Goal: Information Seeking & Learning: Check status

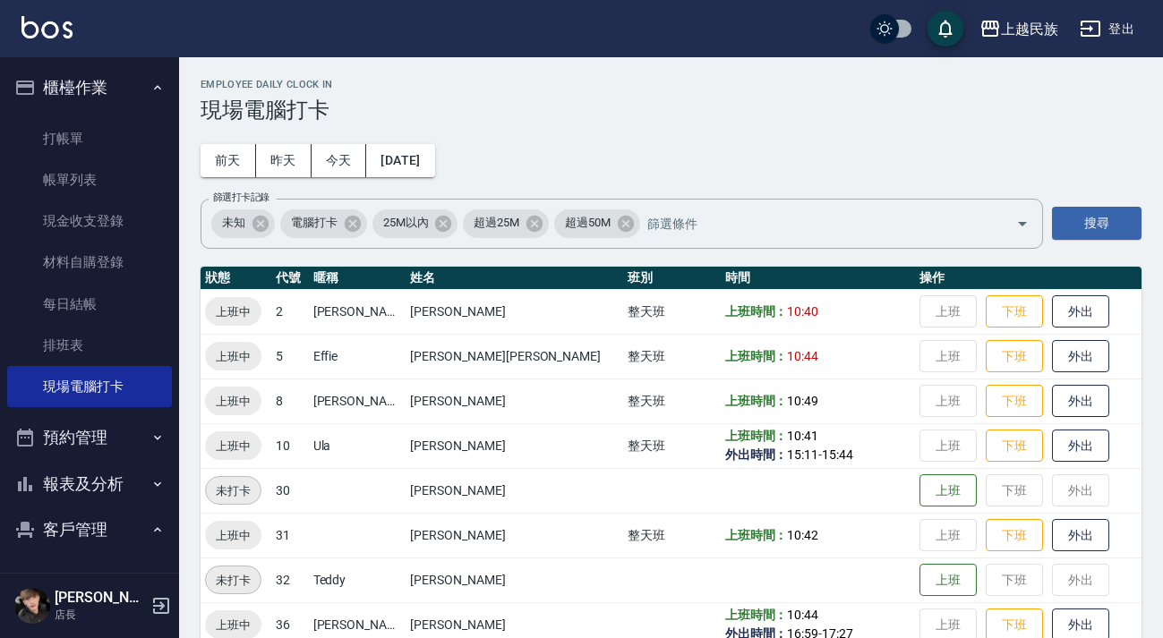
scroll to position [30, 0]
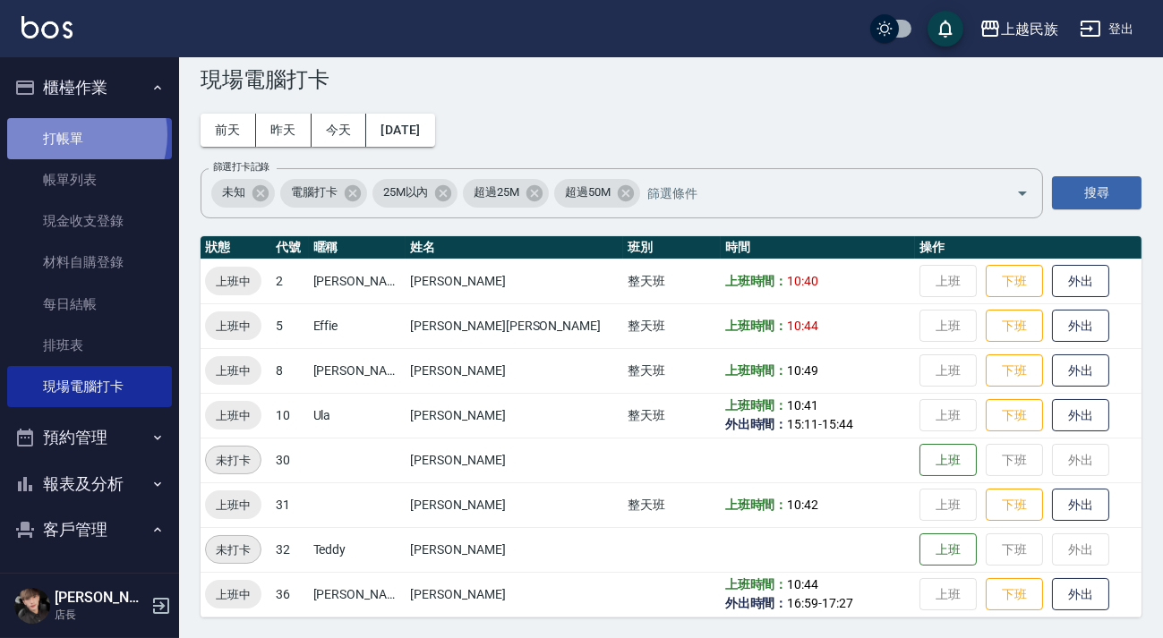
click at [67, 134] on link "打帳單" at bounding box center [89, 138] width 165 height 41
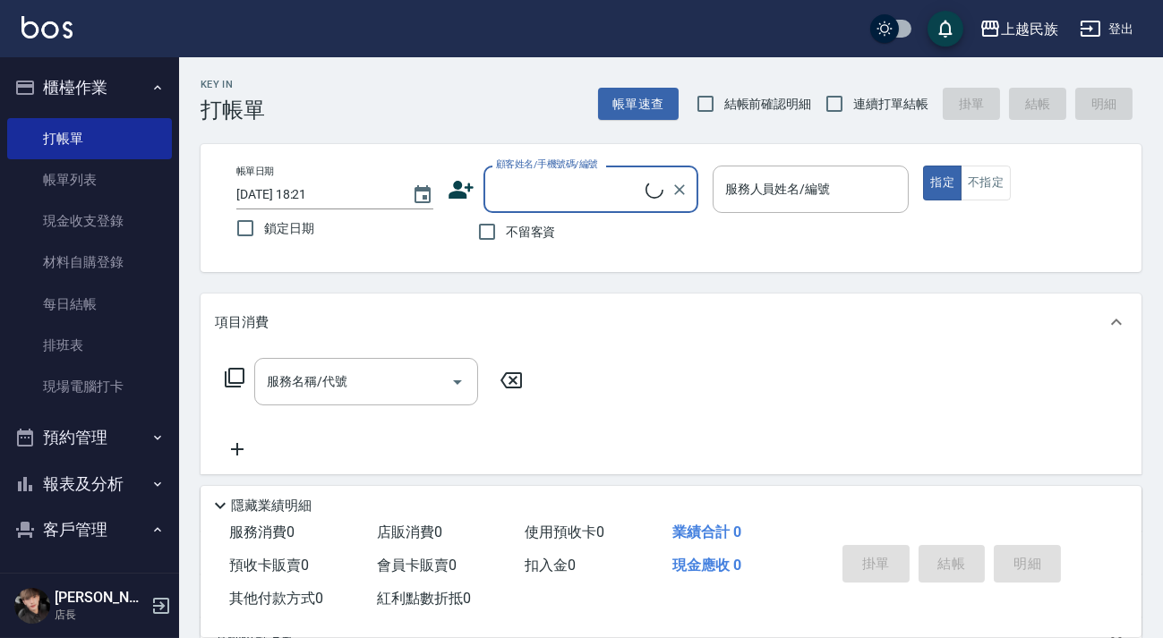
click at [547, 189] on input "顧客姓名/手機號碼/編號" at bounding box center [568, 189] width 154 height 31
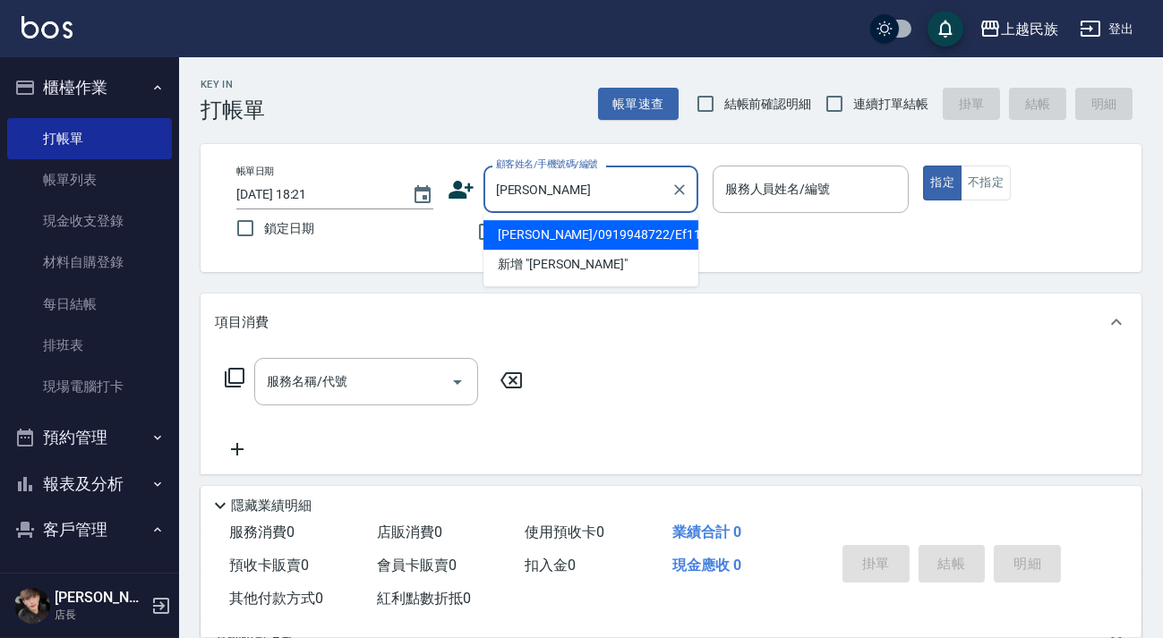
type input "[PERSON_NAME]"
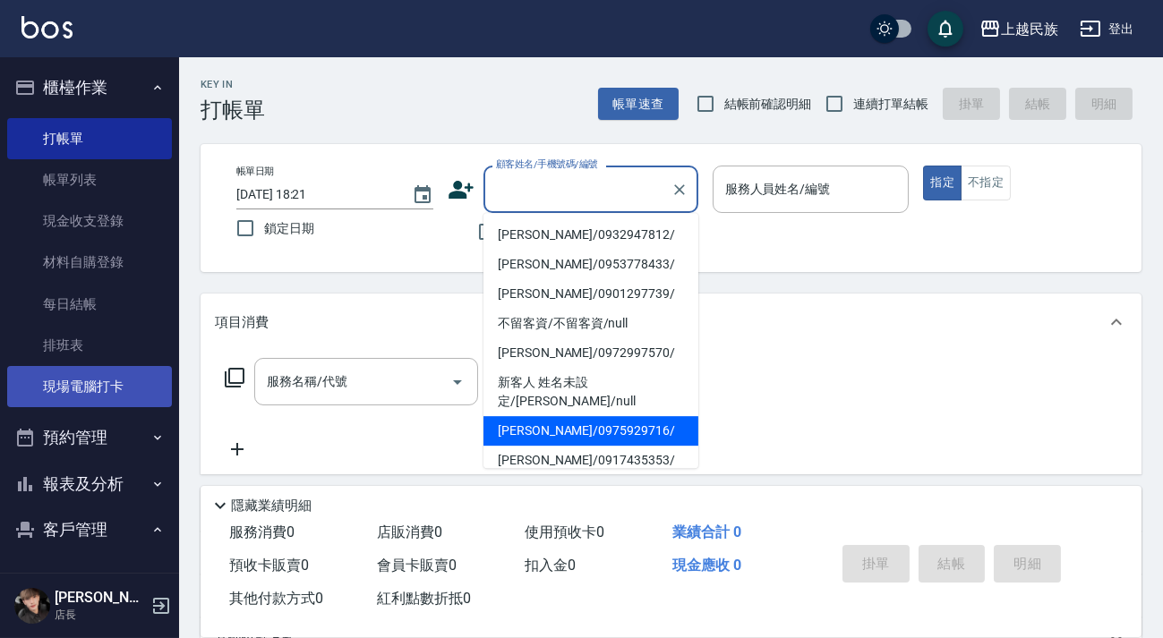
click at [110, 386] on link "現場電腦打卡" at bounding box center [89, 386] width 165 height 41
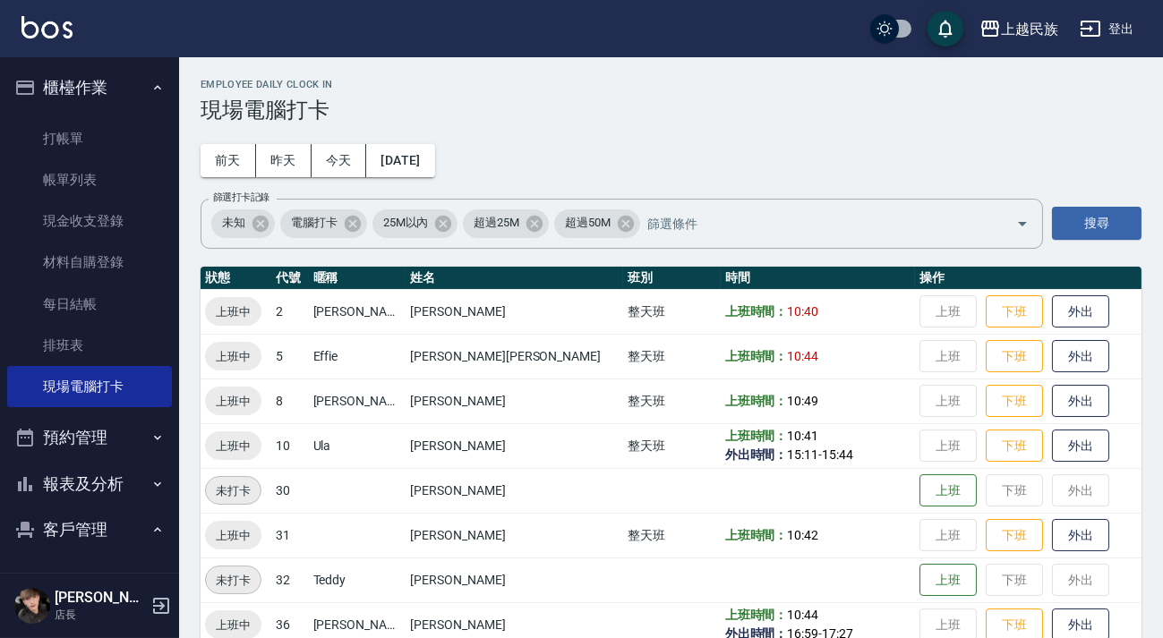
scroll to position [30, 0]
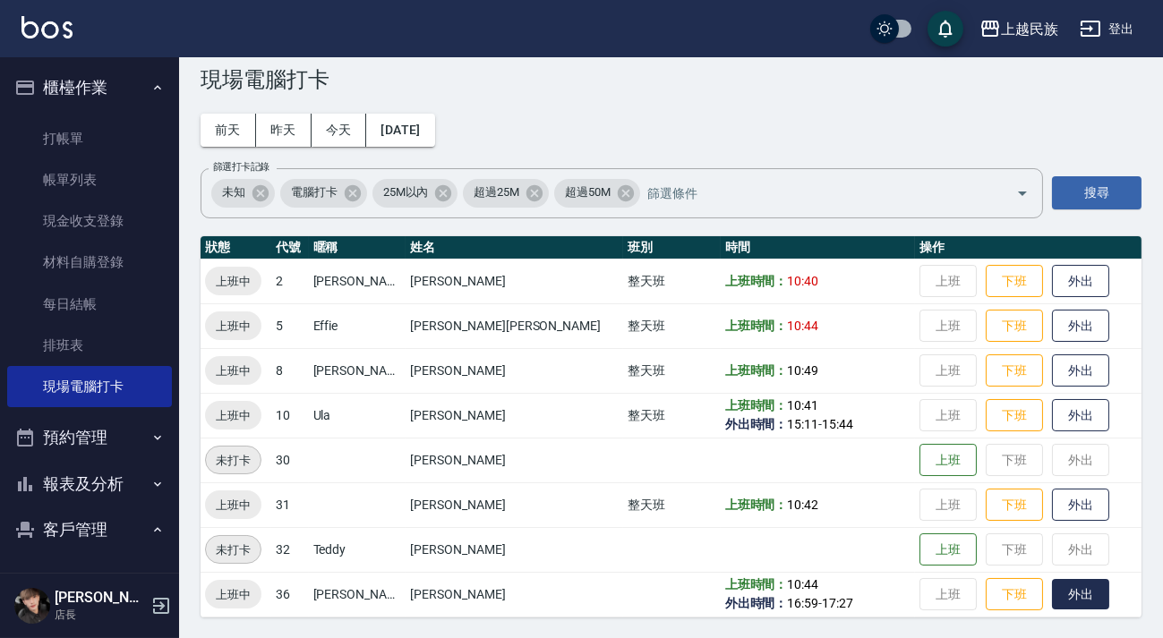
click at [1052, 602] on button "外出" at bounding box center [1080, 594] width 57 height 31
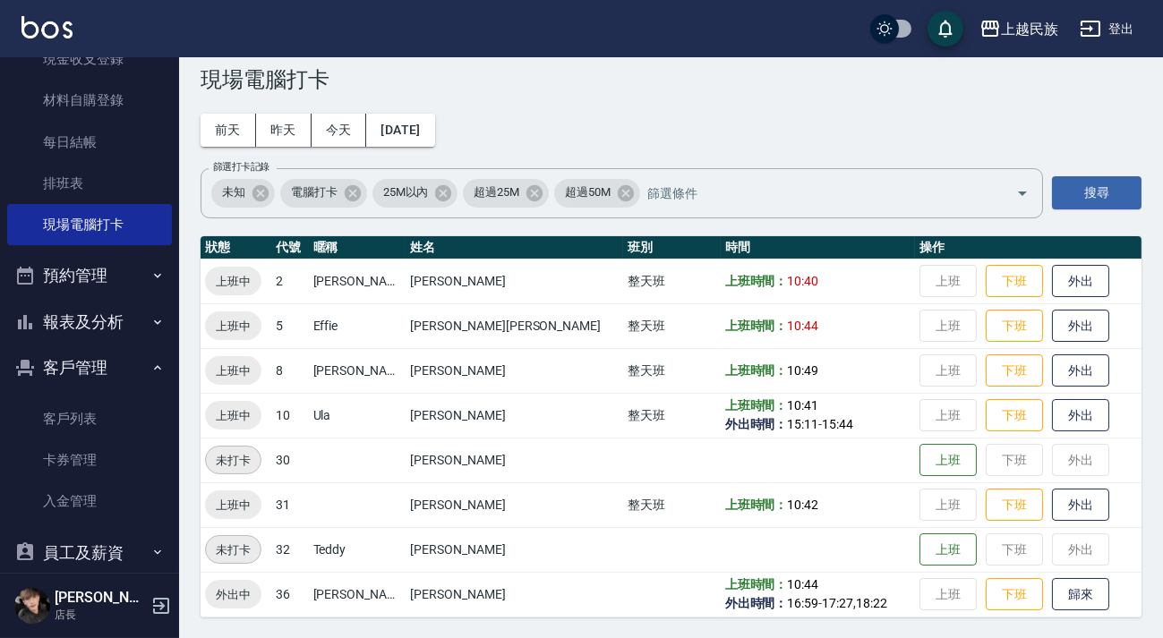
scroll to position [232, 0]
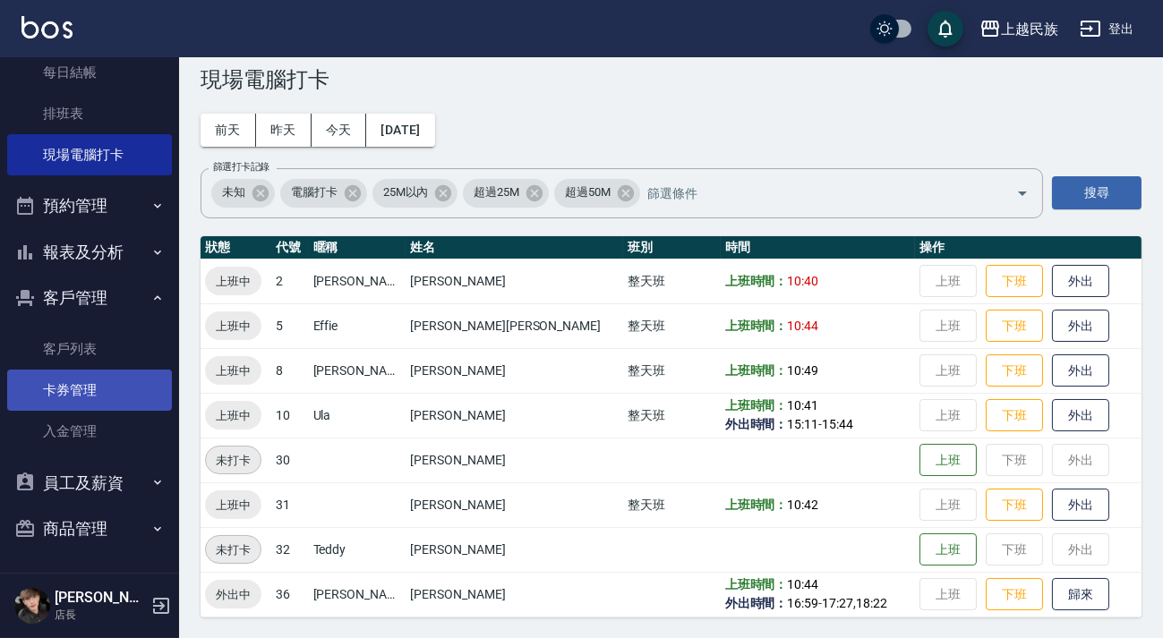
click at [113, 386] on link "卡券管理" at bounding box center [89, 390] width 165 height 41
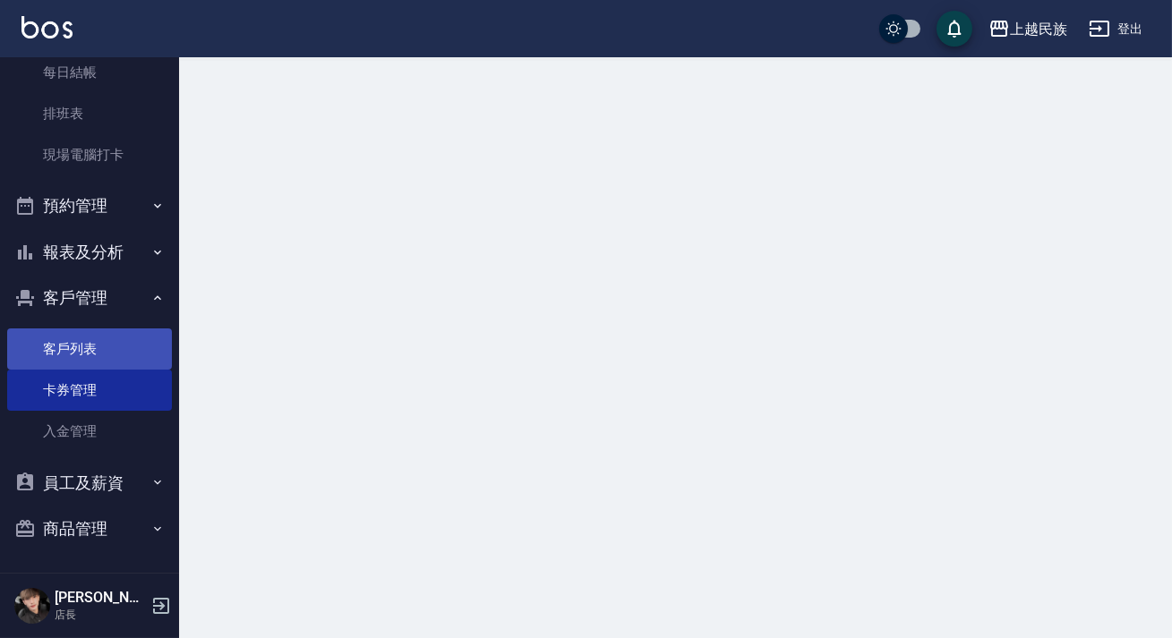
click at [117, 358] on link "客戶列表" at bounding box center [89, 349] width 165 height 41
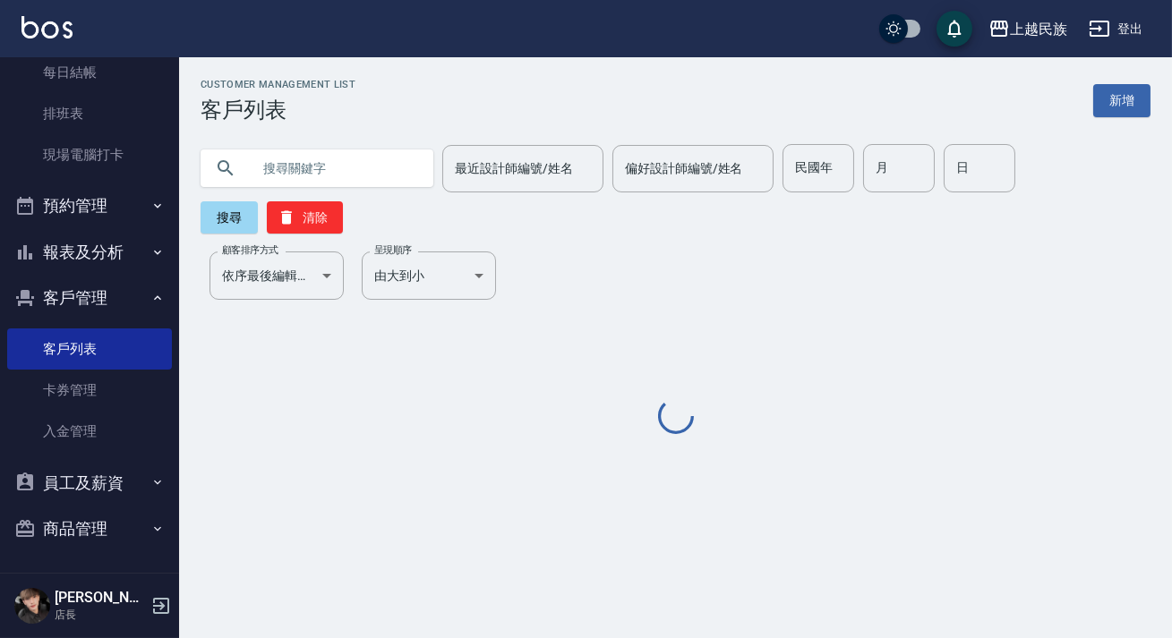
click at [309, 171] on input "text" at bounding box center [335, 168] width 168 height 48
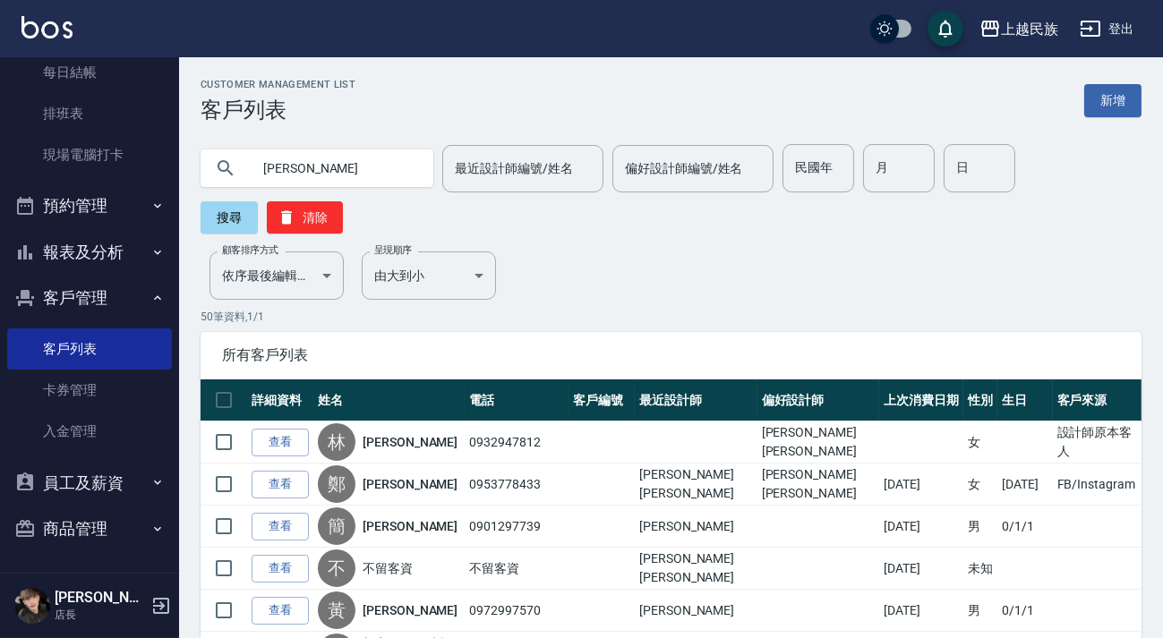
type input "[PERSON_NAME]"
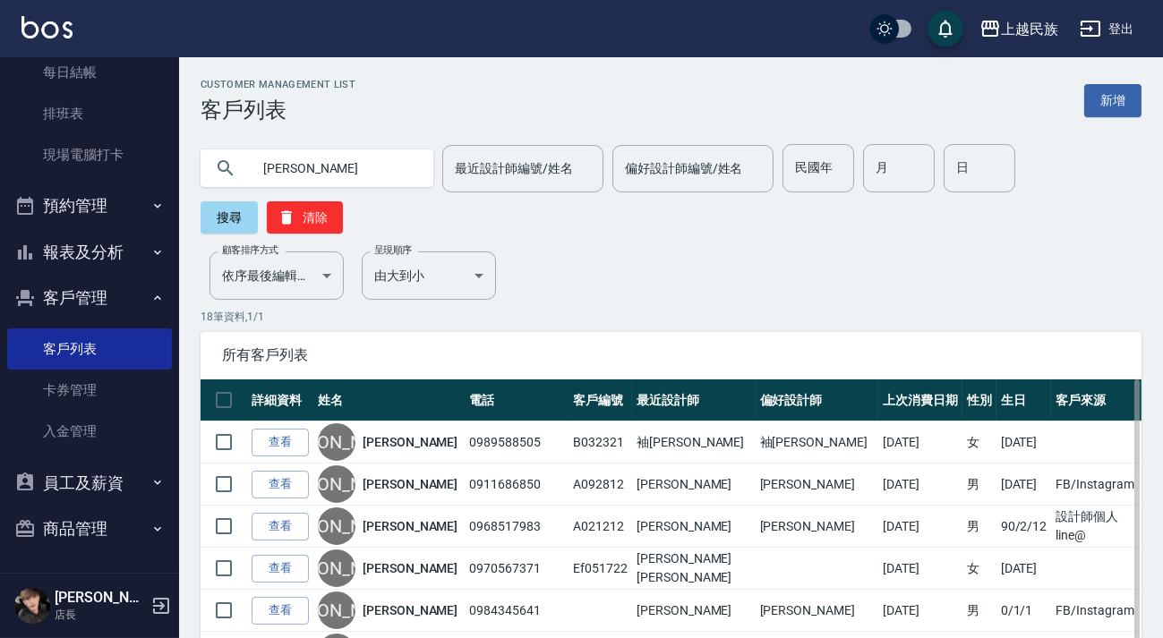
scroll to position [162, 0]
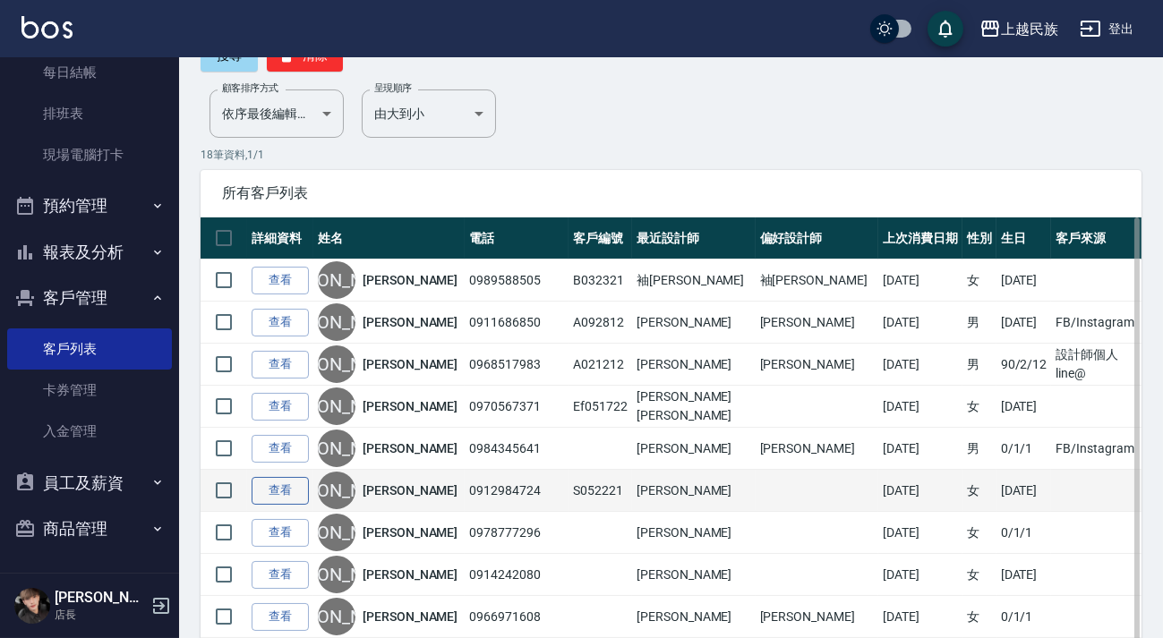
click at [288, 483] on link "查看" at bounding box center [280, 491] width 57 height 28
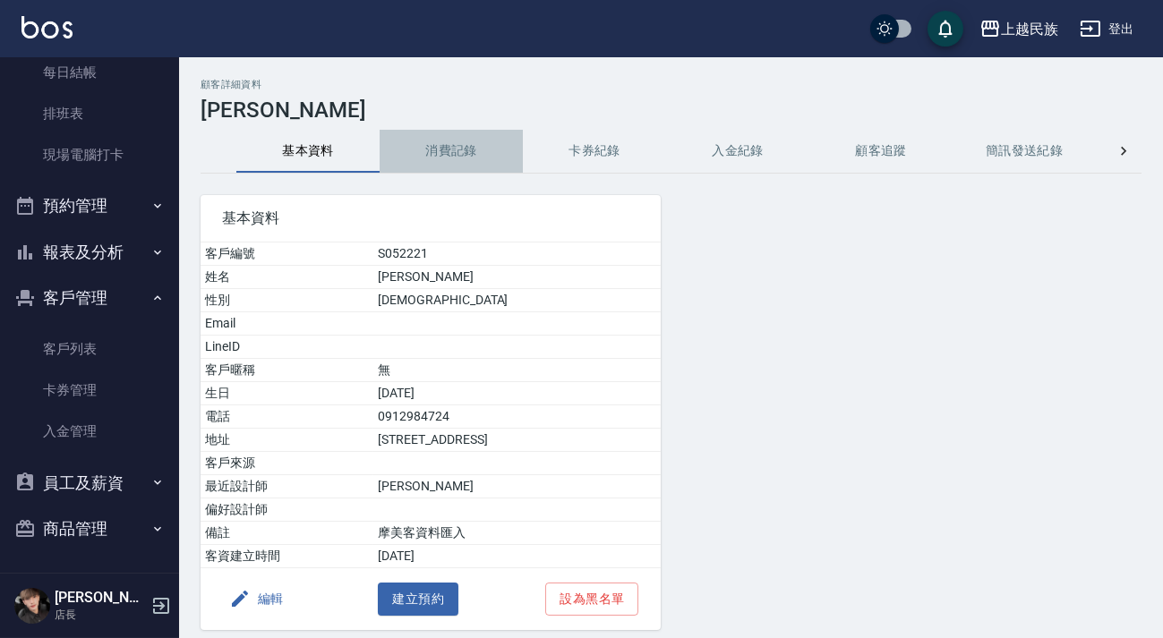
click at [465, 134] on button "消費記錄" at bounding box center [451, 151] width 143 height 43
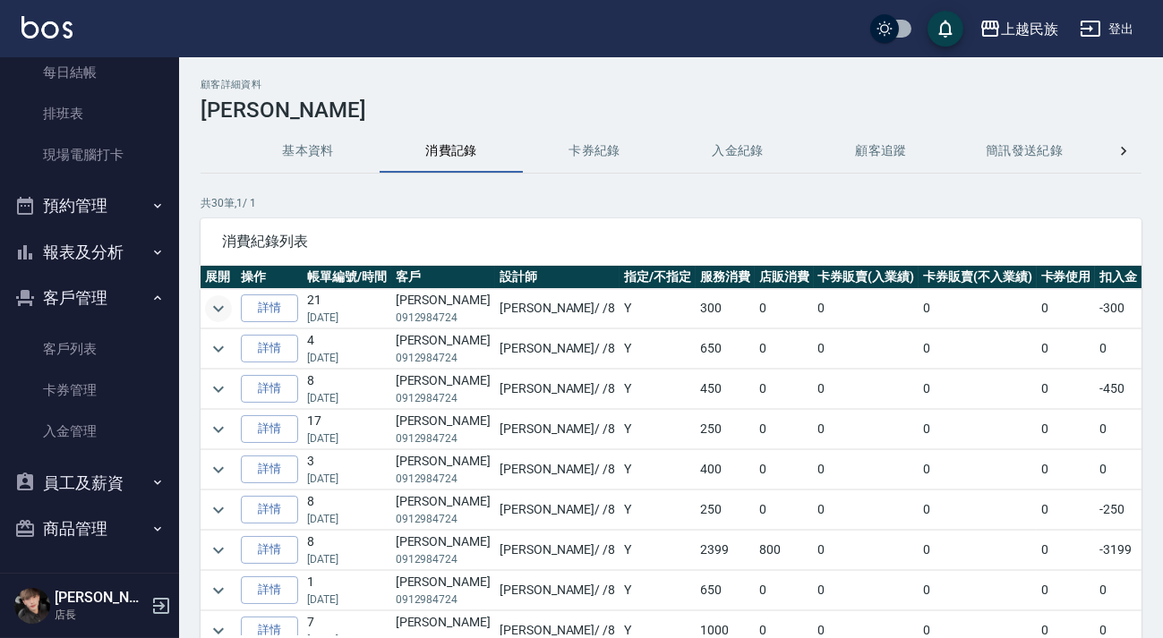
click at [226, 303] on icon "expand row" at bounding box center [218, 308] width 21 height 21
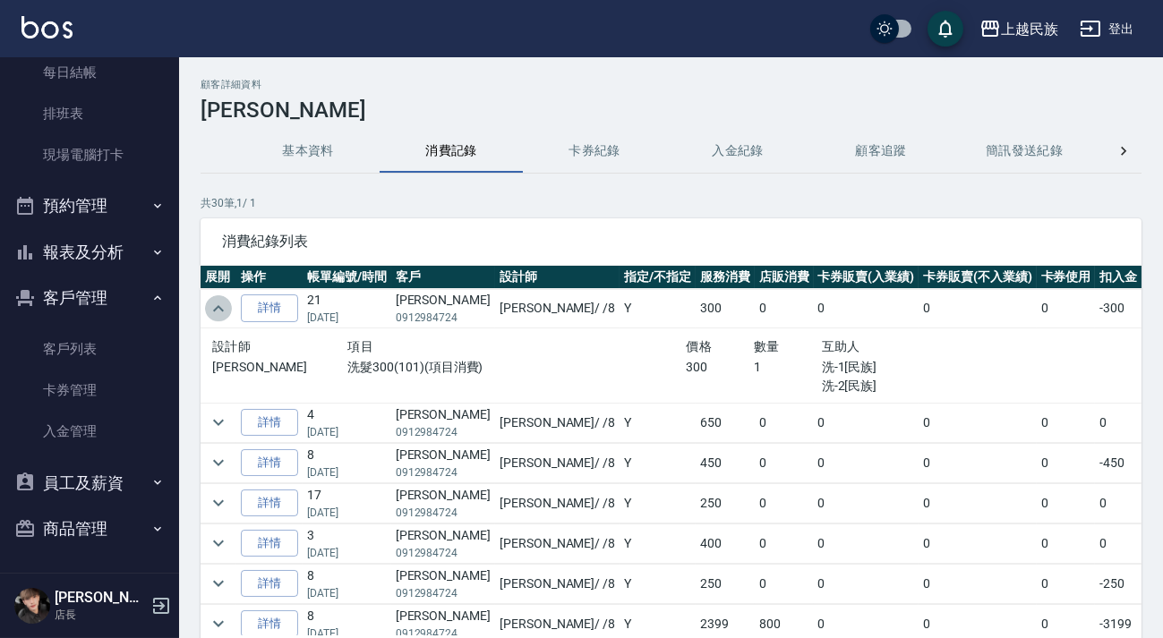
click at [226, 303] on icon "expand row" at bounding box center [218, 308] width 21 height 21
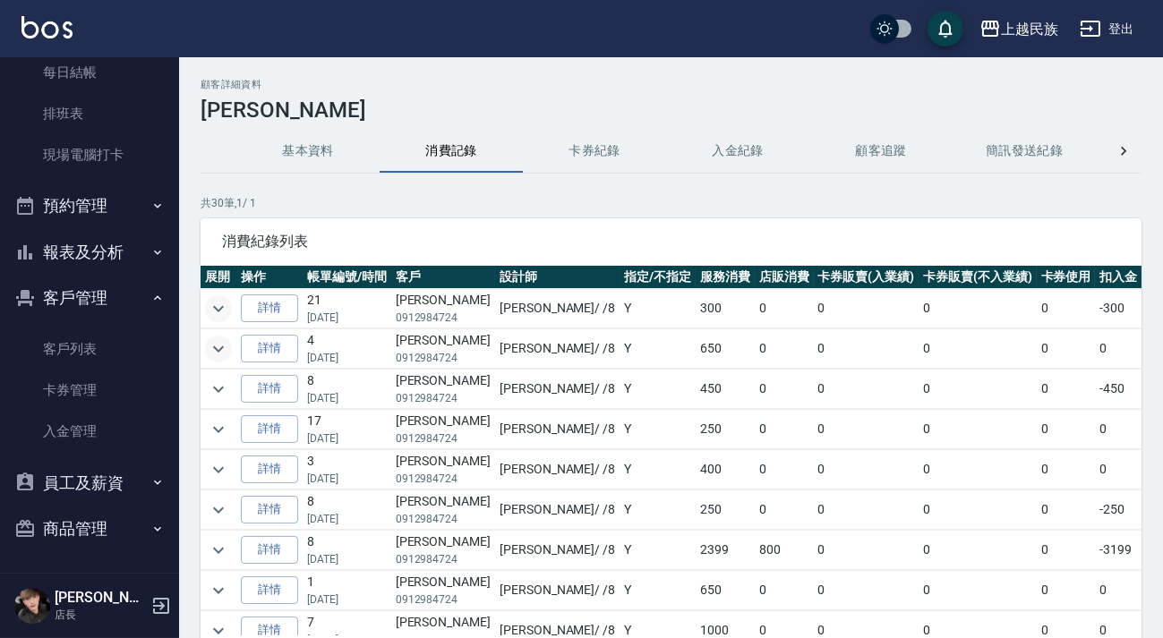
click at [219, 349] on icon "expand row" at bounding box center [218, 349] width 11 height 6
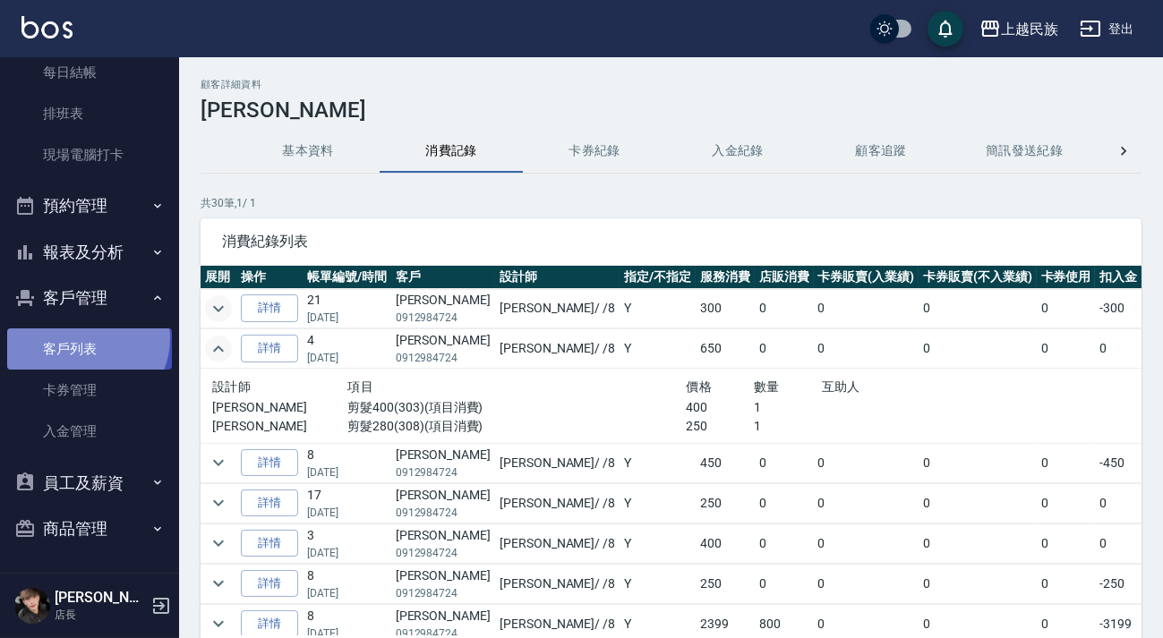
click at [84, 338] on link "客戶列表" at bounding box center [89, 349] width 165 height 41
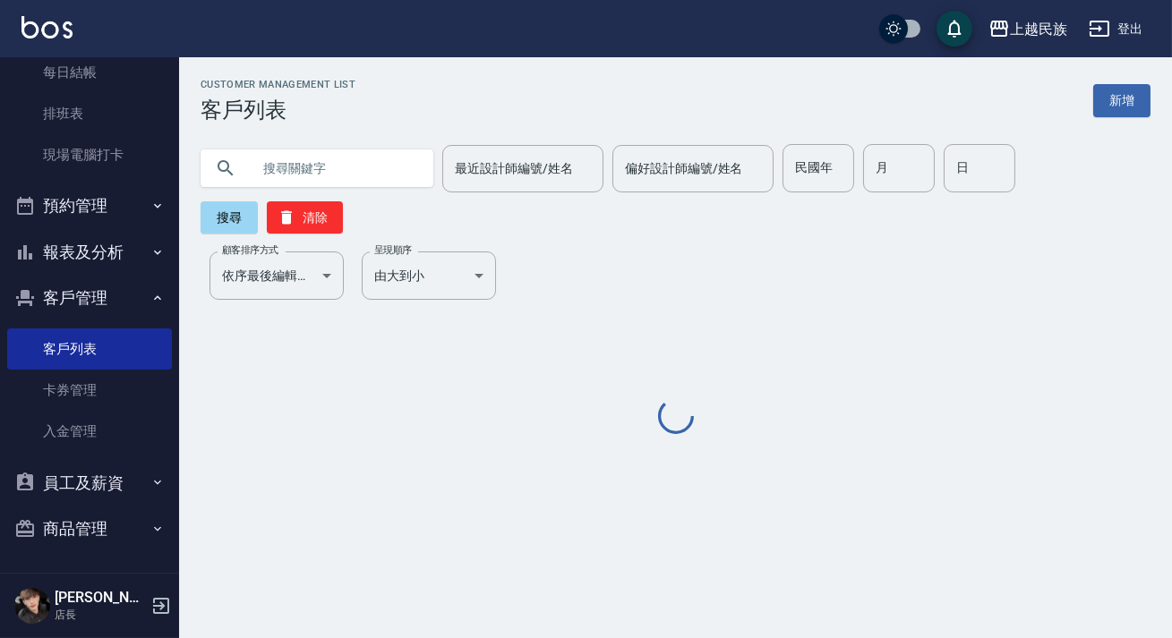
click at [304, 181] on input "text" at bounding box center [335, 168] width 168 height 48
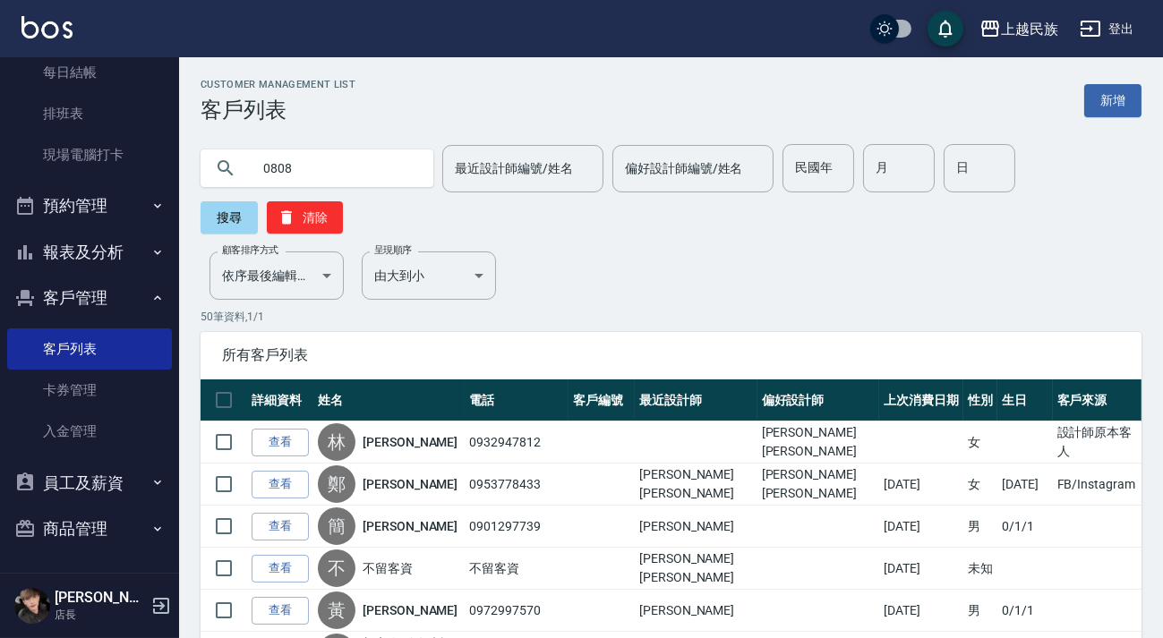
type input "0808"
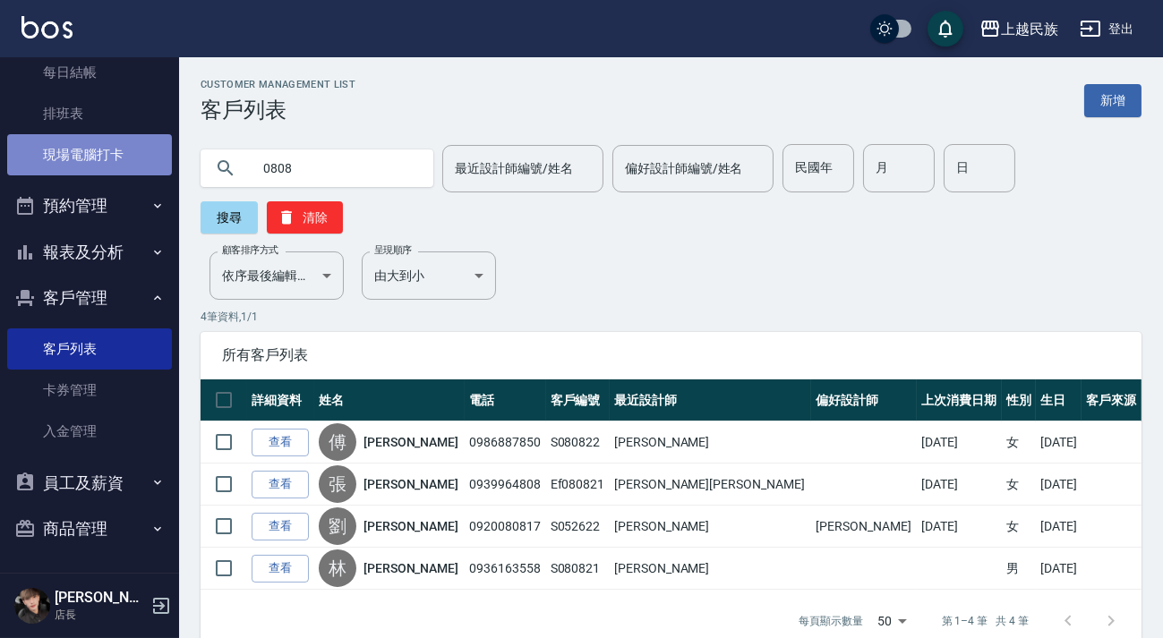
click at [108, 145] on link "現場電腦打卡" at bounding box center [89, 154] width 165 height 41
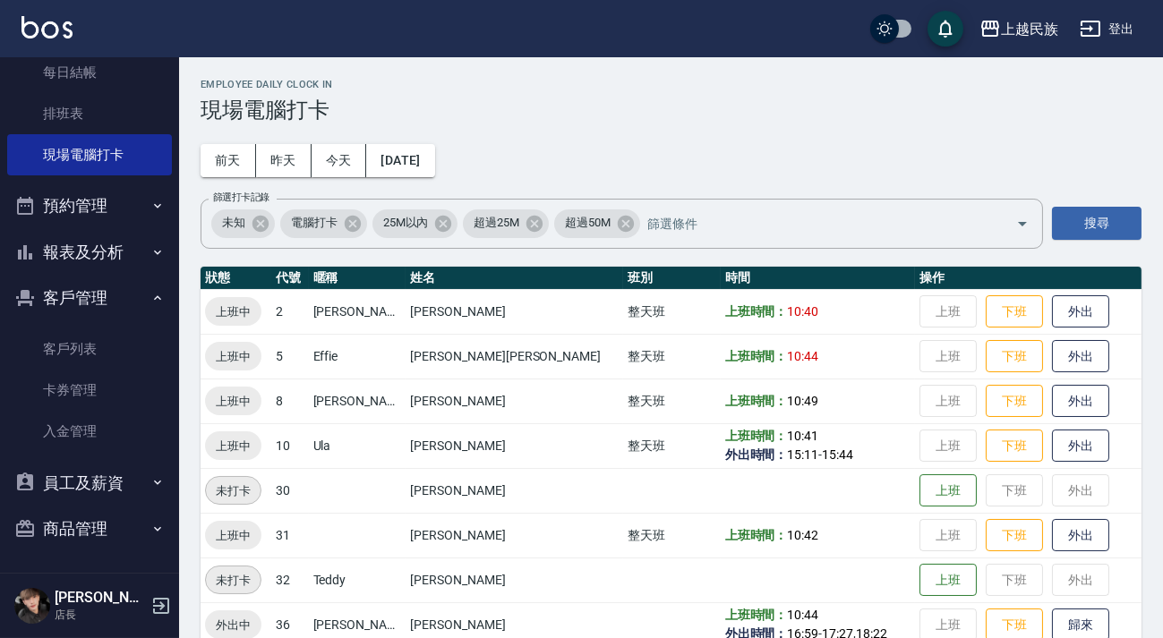
scroll to position [30, 0]
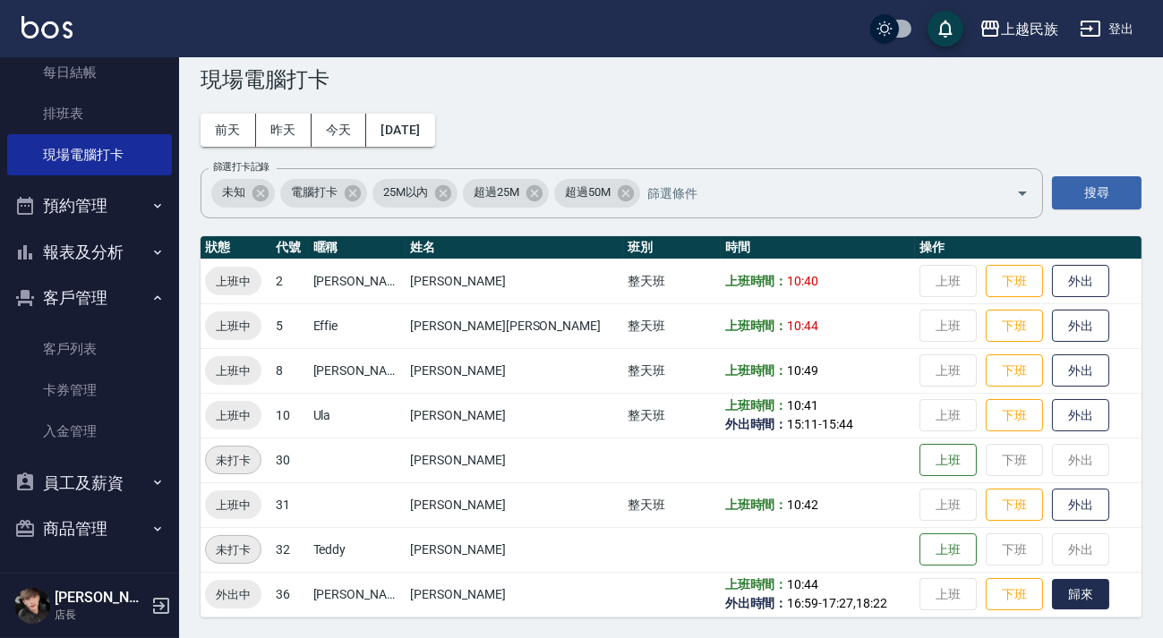
click at [1052, 599] on button "歸來" at bounding box center [1080, 594] width 57 height 31
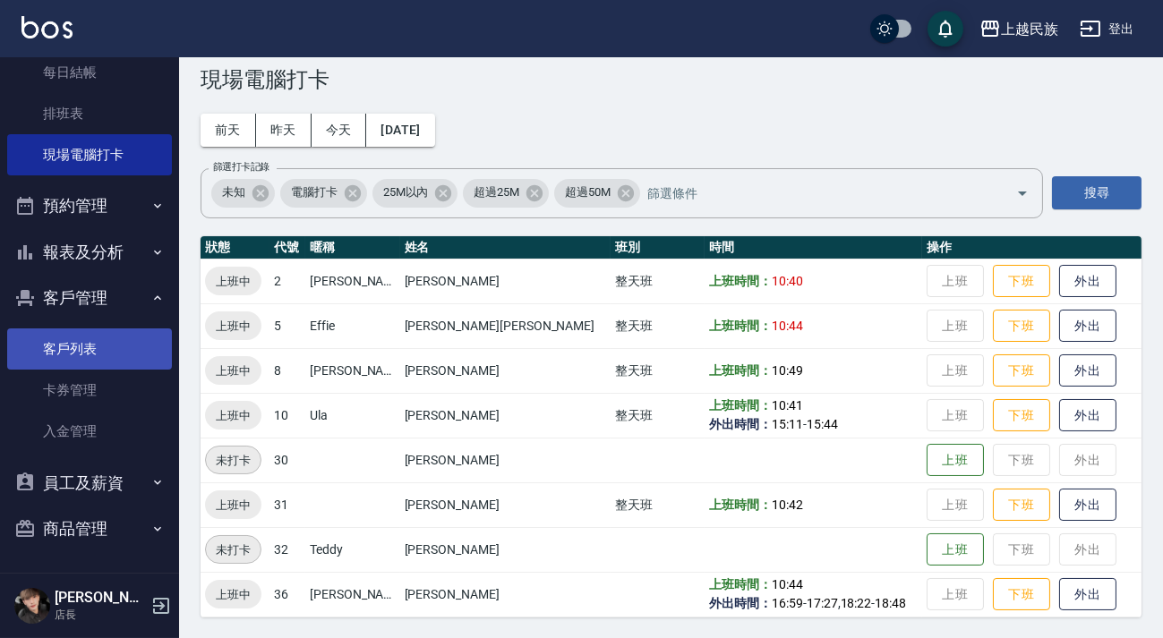
click at [26, 350] on link "客戶列表" at bounding box center [89, 349] width 165 height 41
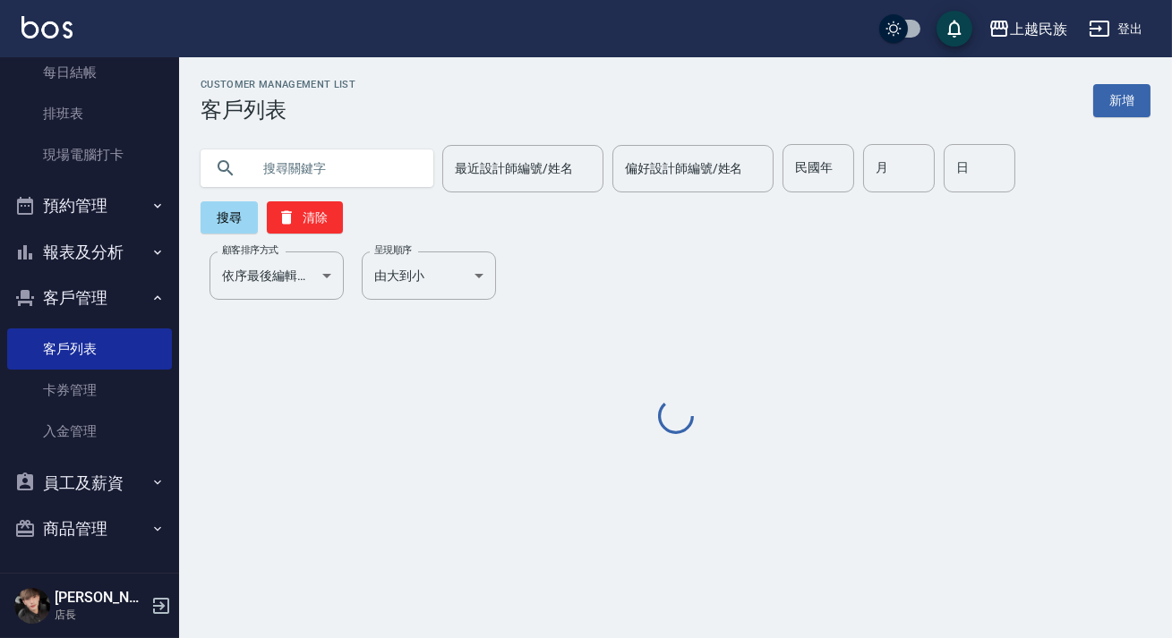
click at [351, 184] on input "text" at bounding box center [335, 168] width 168 height 48
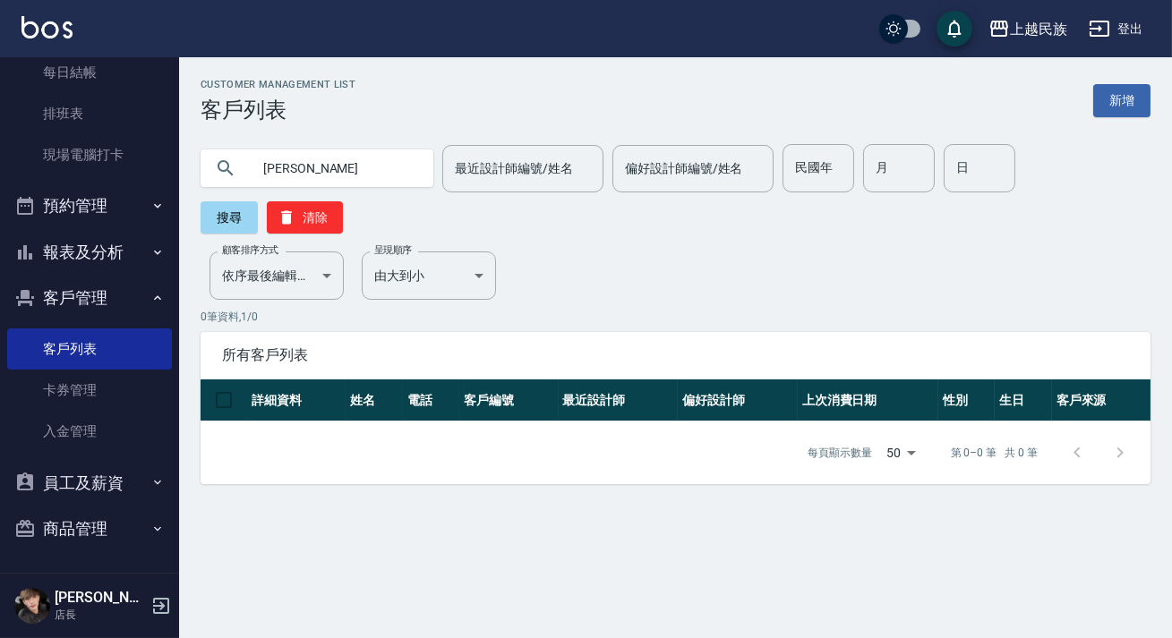
click at [346, 179] on input "[PERSON_NAME]" at bounding box center [335, 168] width 168 height 48
type input "曾"
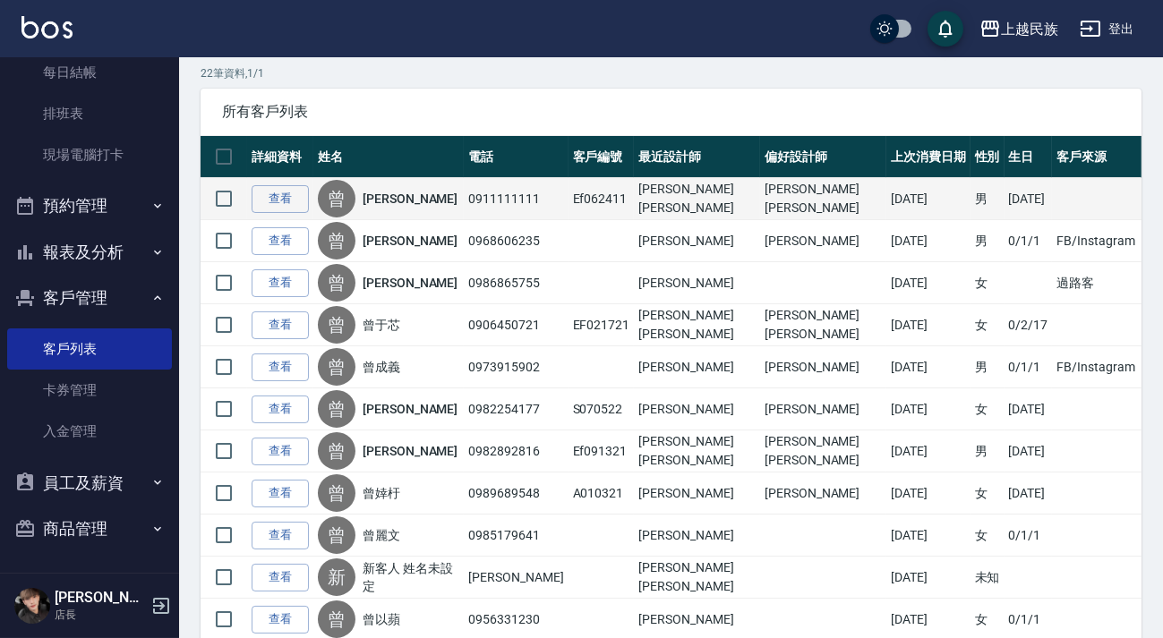
scroll to position [325, 0]
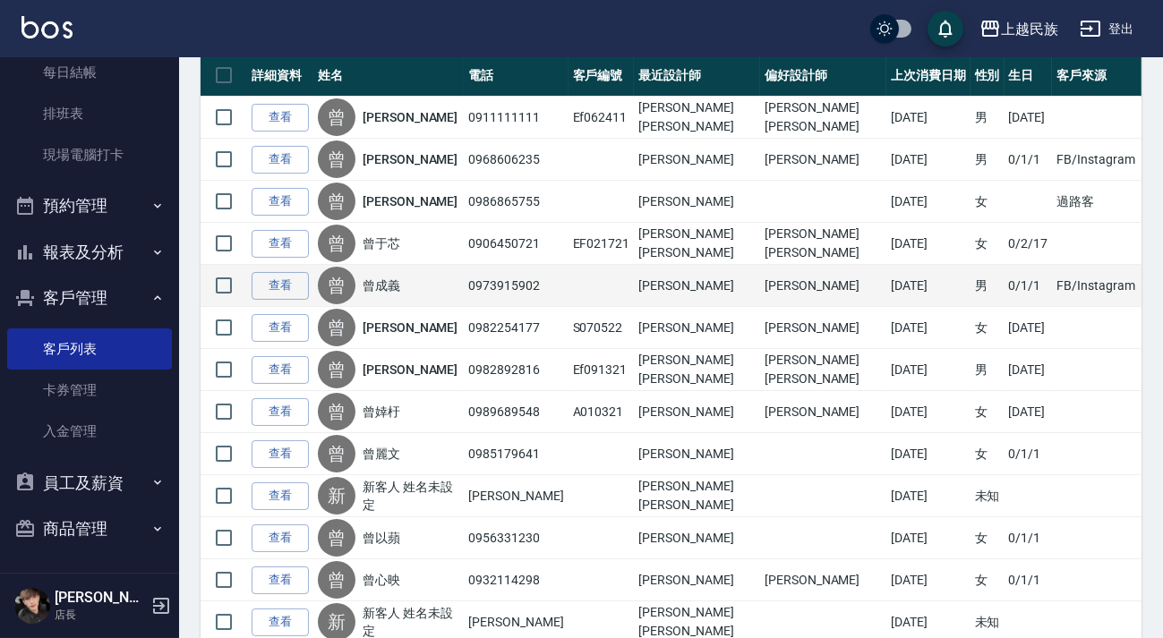
click at [391, 291] on link "曾成義" at bounding box center [382, 286] width 38 height 18
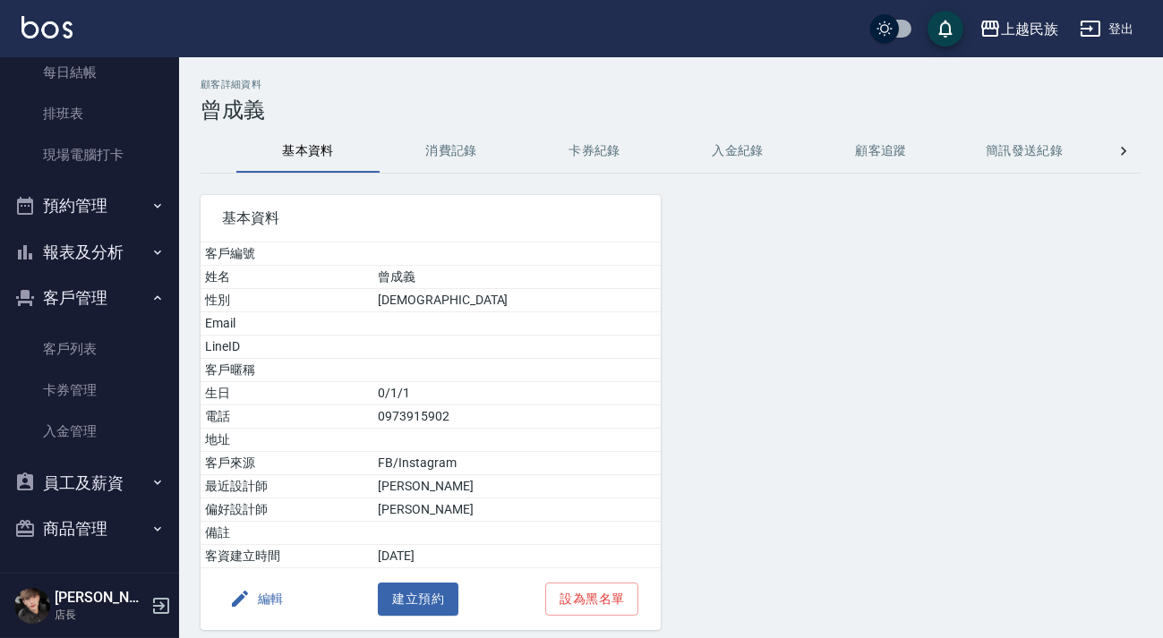
click at [473, 148] on button "消費記錄" at bounding box center [451, 151] width 143 height 43
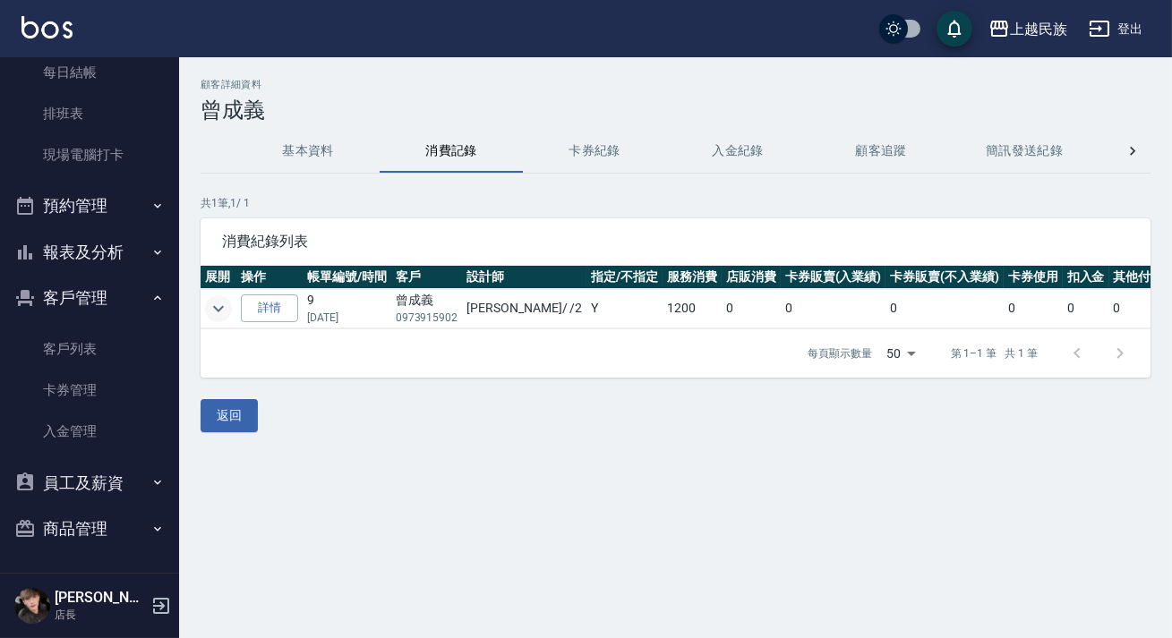
click at [218, 306] on icon "expand row" at bounding box center [218, 308] width 21 height 21
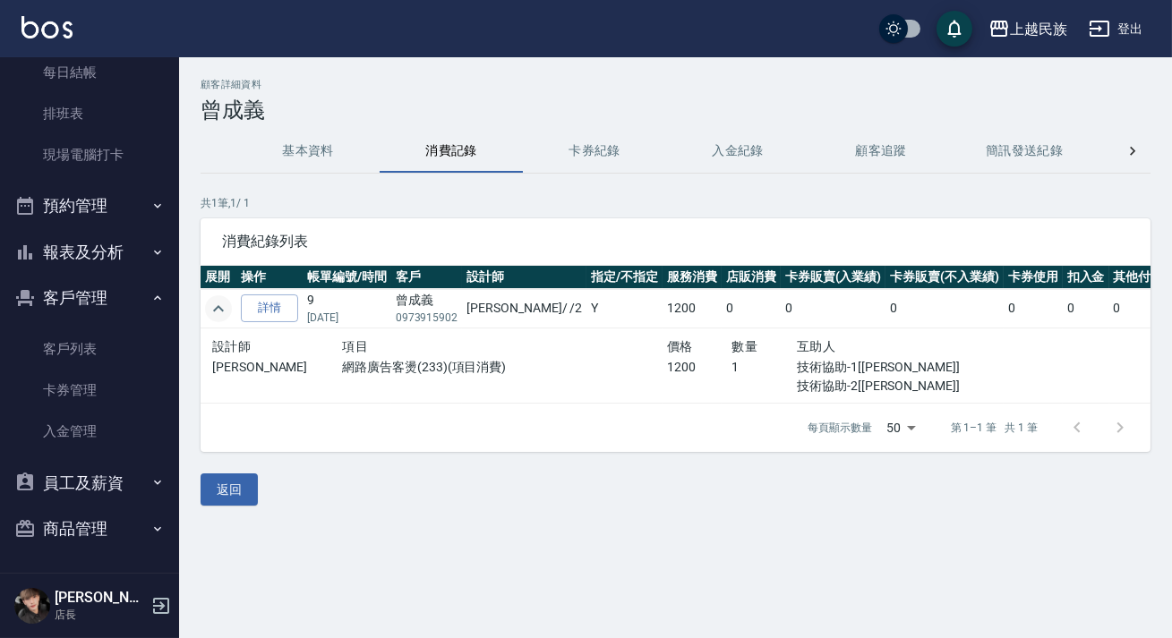
click at [325, 155] on button "基本資料" at bounding box center [307, 151] width 143 height 43
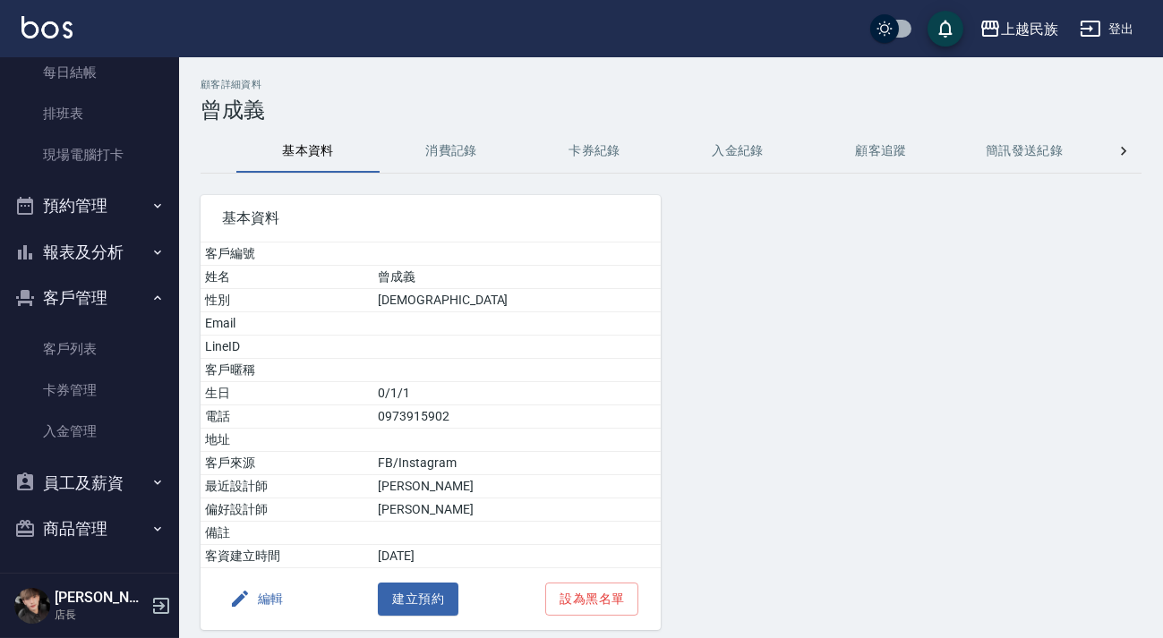
click at [458, 159] on button "消費記錄" at bounding box center [451, 151] width 143 height 43
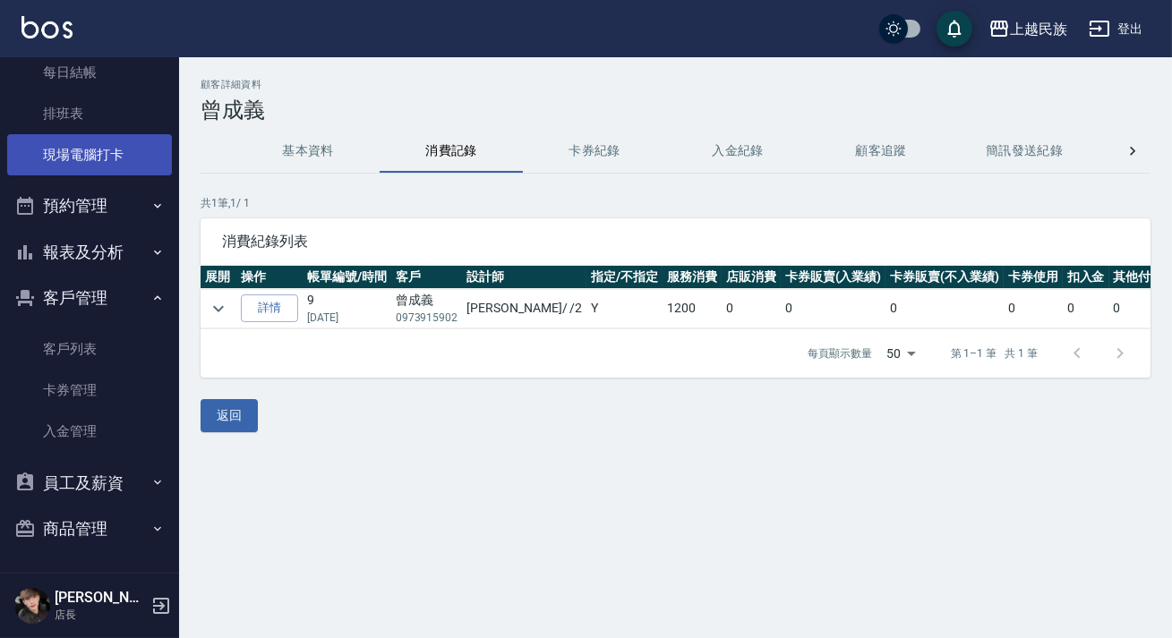
click at [69, 162] on link "現場電腦打卡" at bounding box center [89, 154] width 165 height 41
